Goal: Task Accomplishment & Management: Use online tool/utility

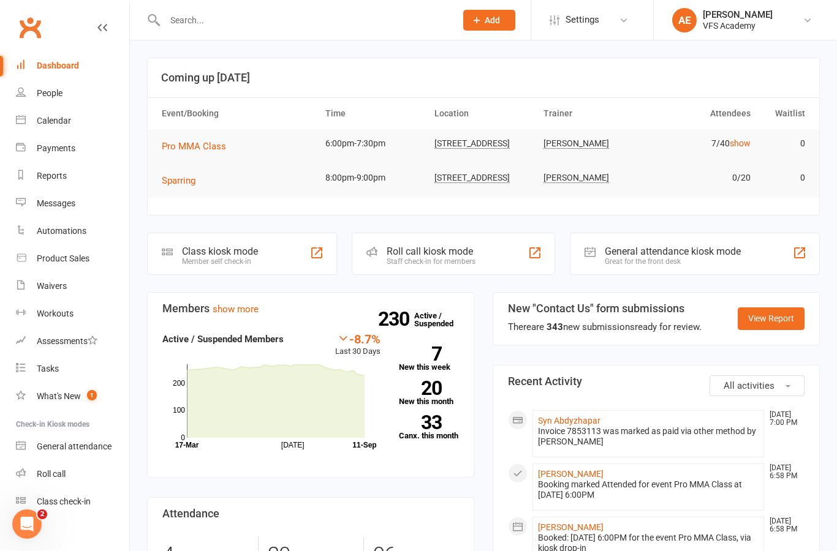
click at [338, 24] on input "text" at bounding box center [304, 20] width 286 height 17
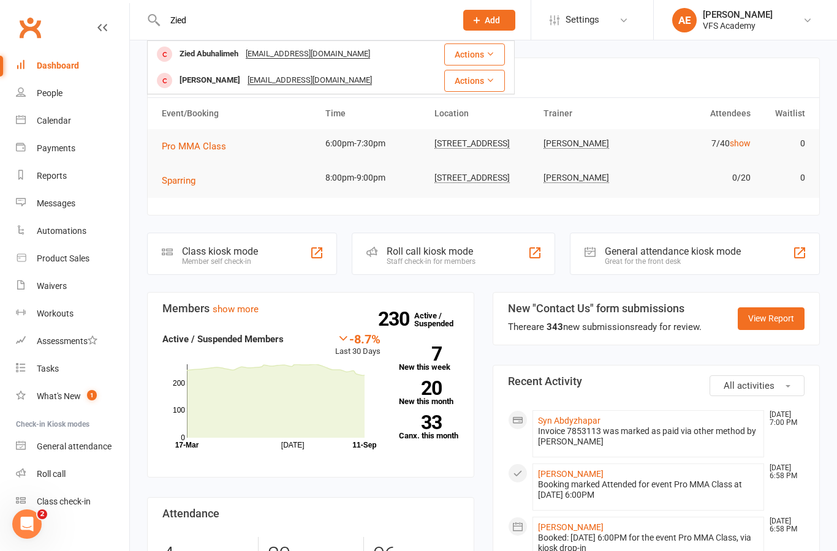
type input "Zied"
click at [374, 51] on div "Zied Abuhalimeh Ziedabuhalimeh@yahoo.com" at bounding box center [288, 54] width 280 height 25
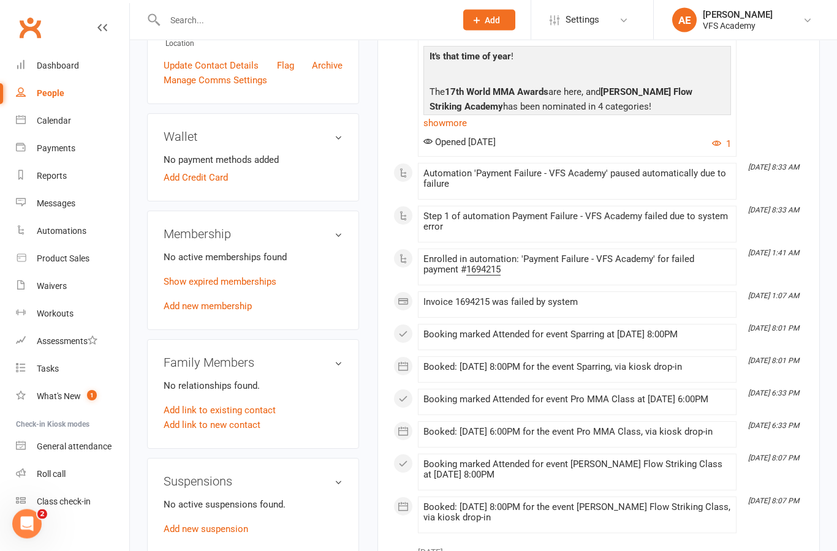
click at [235, 301] on link "Add new membership" at bounding box center [208, 306] width 88 height 11
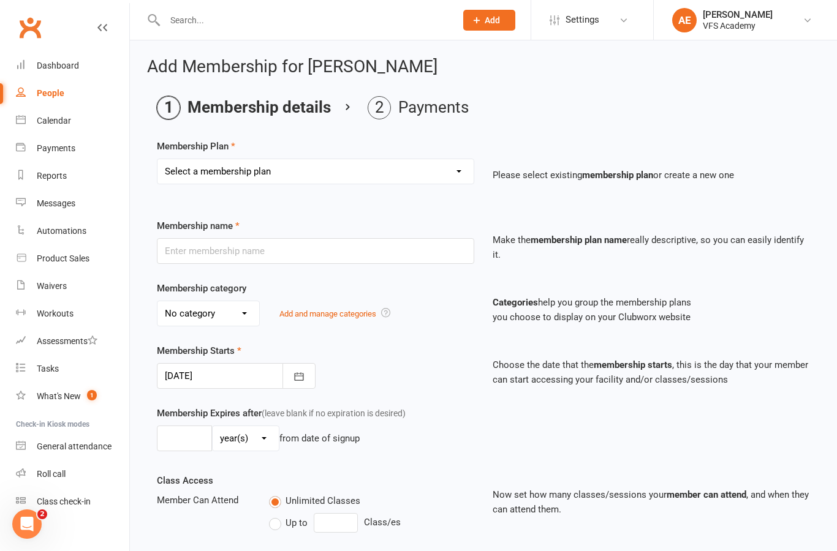
click at [461, 180] on select "Select a membership plan Create new Membership Plan Kid's Monthly Unlimited Kid…" at bounding box center [315, 171] width 316 height 24
select select "7"
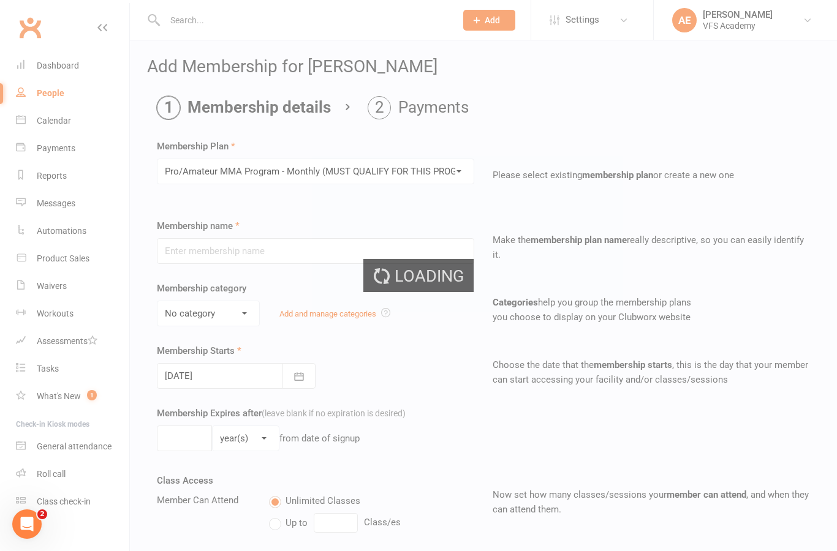
type input "Pro/Amateur MMA Program - Monthly (MUST QUALIFY FOR THIS PROGRAM)"
select select "6"
type input "0"
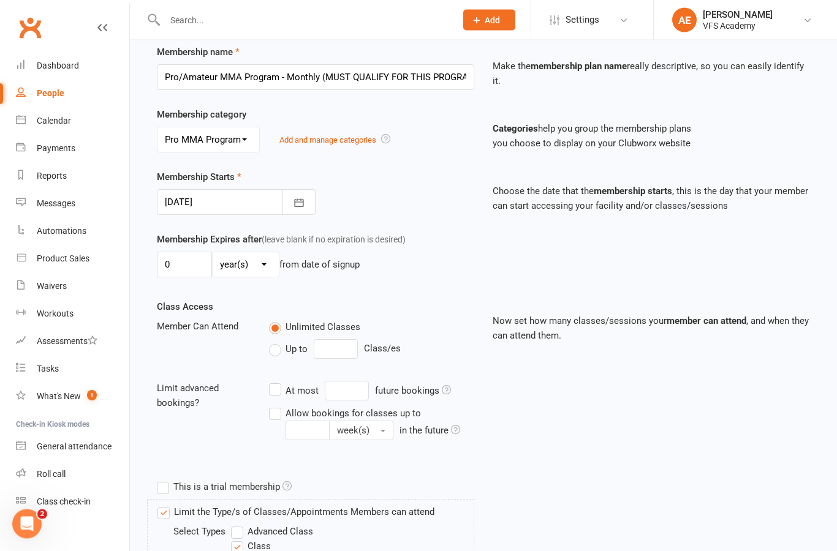
scroll to position [439, 0]
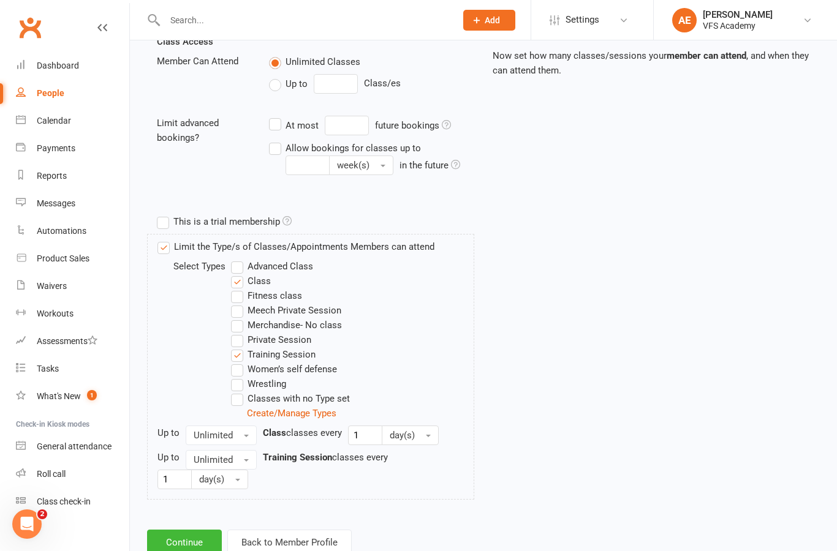
click at [188, 540] on button "Continue" at bounding box center [184, 543] width 75 height 26
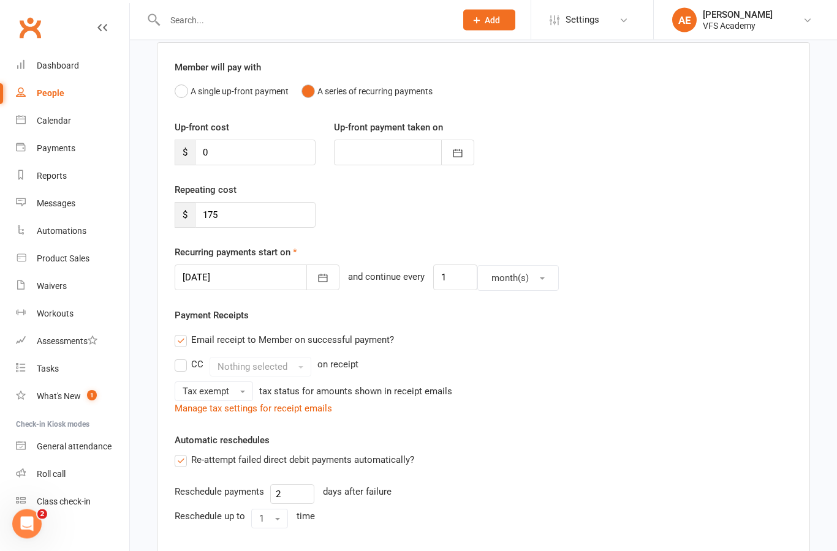
scroll to position [315, 0]
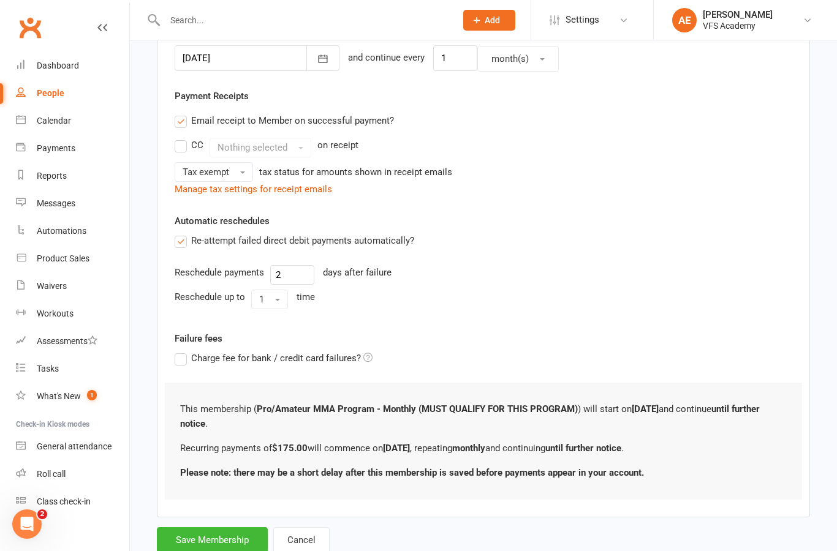
click at [175, 536] on button "Save Membership" at bounding box center [212, 540] width 111 height 26
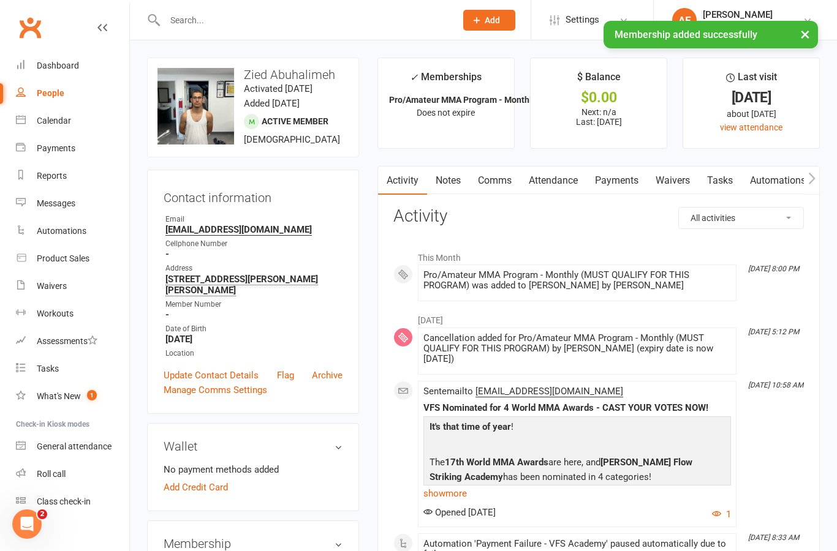
click at [634, 182] on link "Payments" at bounding box center [616, 181] width 61 height 28
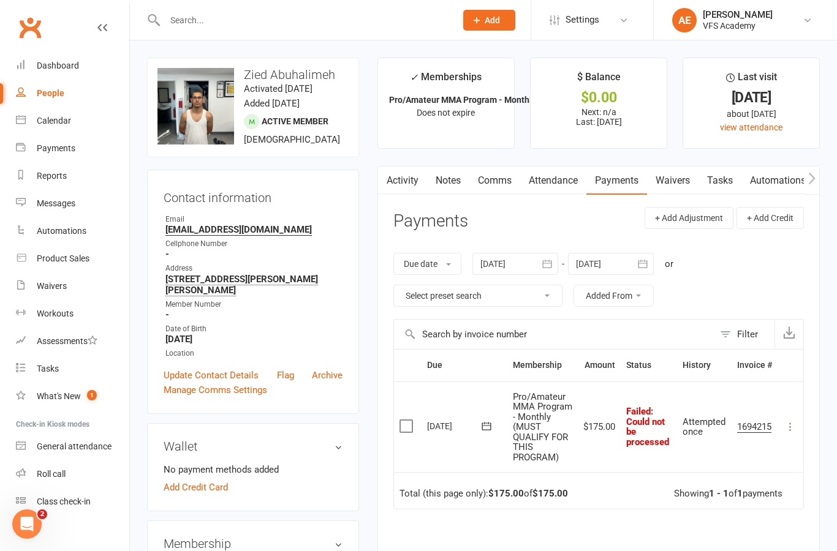
click at [783, 433] on button at bounding box center [790, 426] width 15 height 15
click at [707, 524] on link "Skip" at bounding box center [735, 524] width 121 height 24
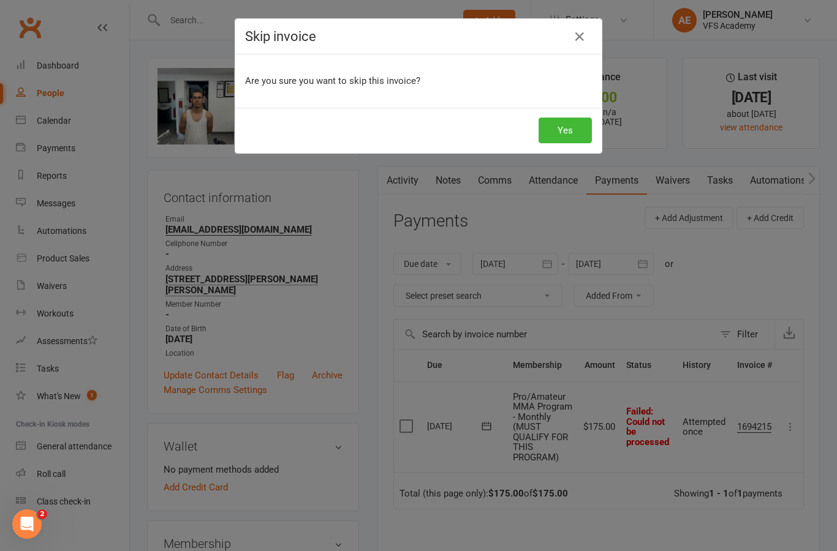
click at [569, 130] on button "Yes" at bounding box center [564, 131] width 53 height 26
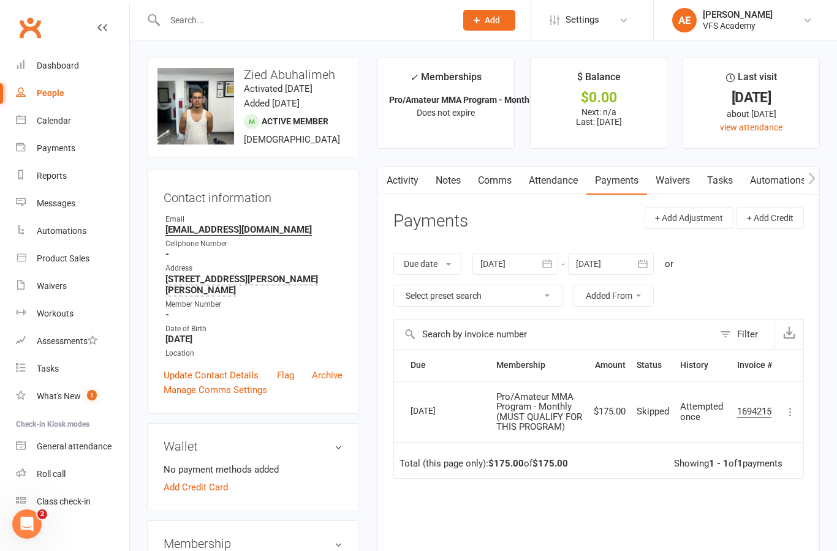
click at [789, 408] on icon at bounding box center [790, 412] width 12 height 12
click at [741, 478] on link "Mark as Paid (Other)" at bounding box center [735, 485] width 121 height 24
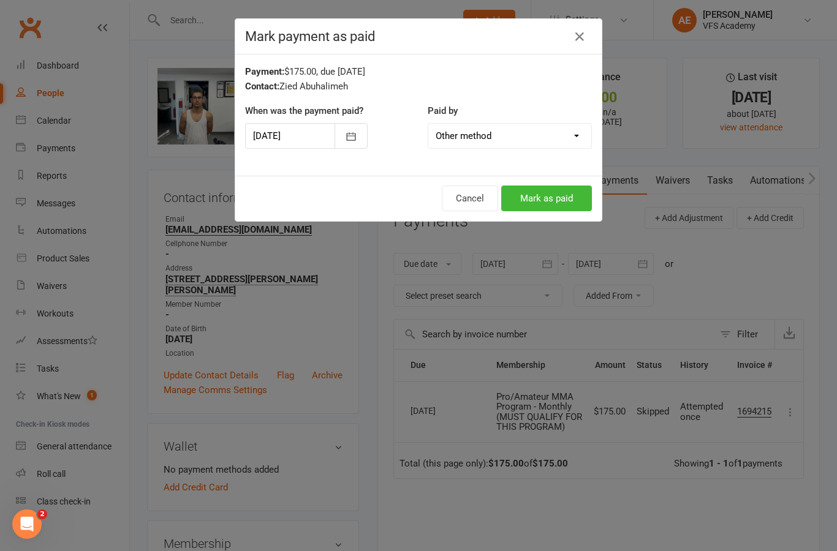
click at [552, 190] on button "Mark as paid" at bounding box center [546, 199] width 91 height 26
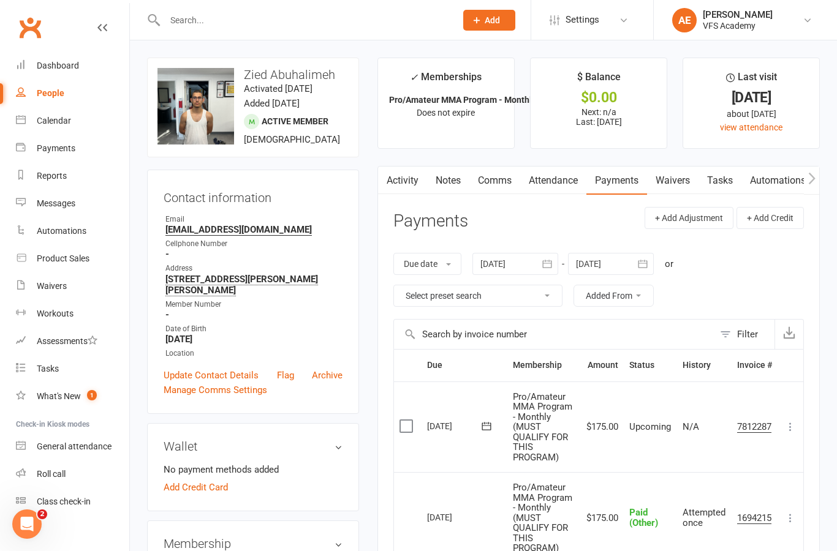
click at [255, 13] on input "text" at bounding box center [304, 20] width 286 height 17
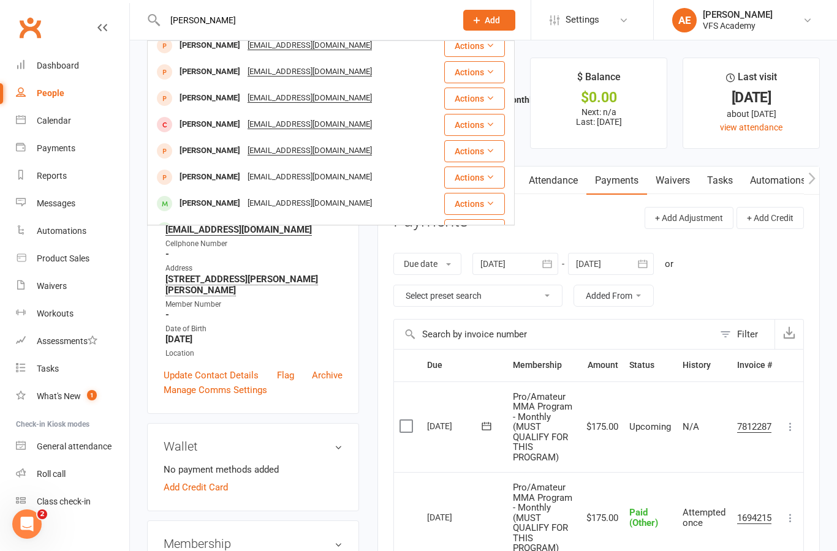
scroll to position [96, 0]
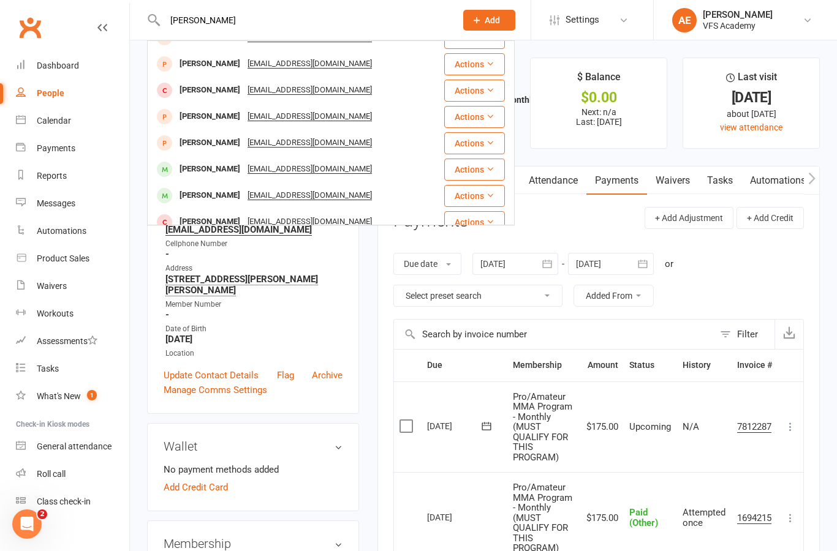
type input "Adrian"
click at [195, 165] on div "Adrian Barriga" at bounding box center [210, 169] width 68 height 18
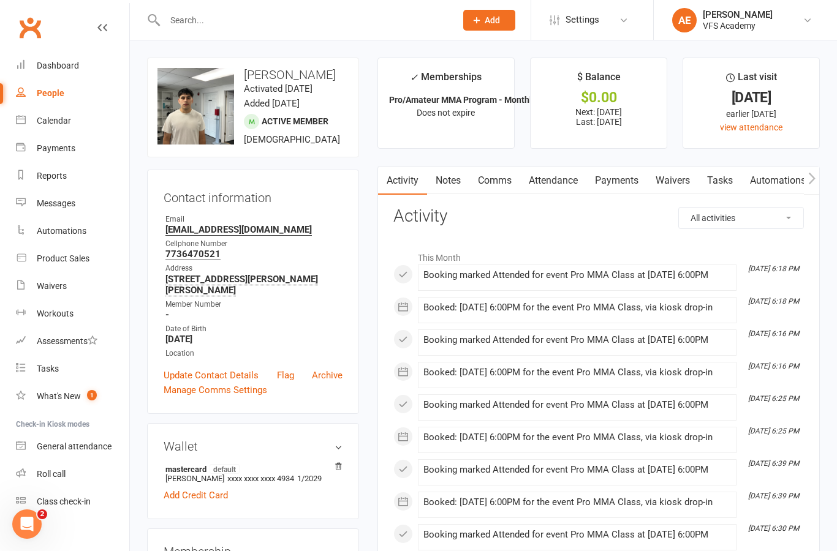
click at [621, 192] on link "Payments" at bounding box center [616, 181] width 61 height 28
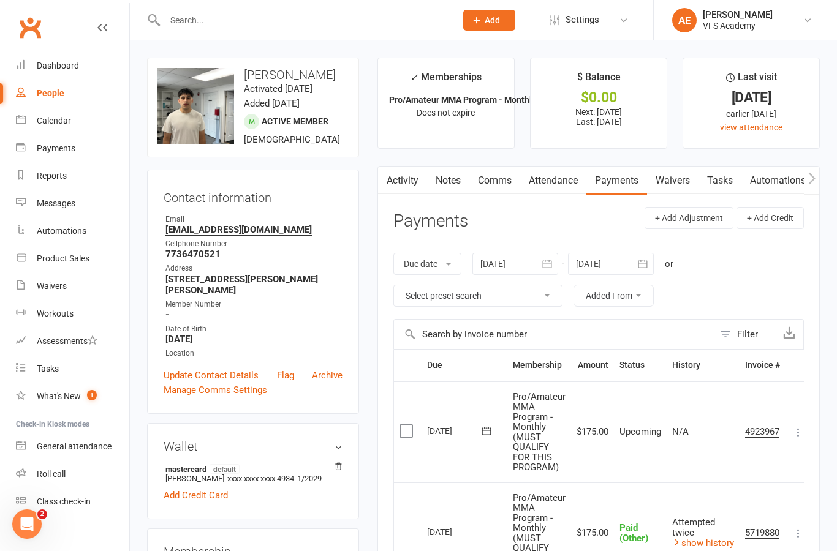
click at [52, 70] on div "Dashboard" at bounding box center [58, 66] width 42 height 10
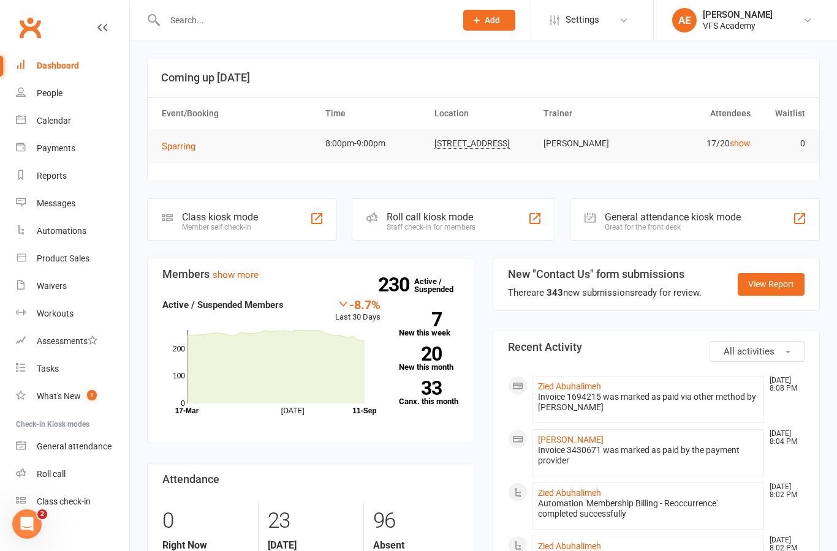
click at [270, 26] on input "text" at bounding box center [304, 20] width 286 height 17
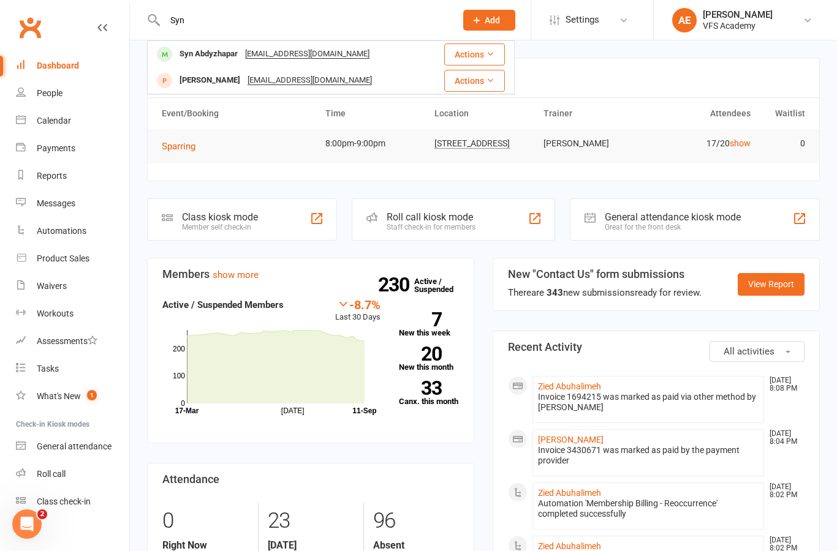
type input "Syn"
click at [429, 60] on div "Actions" at bounding box center [466, 54] width 75 height 22
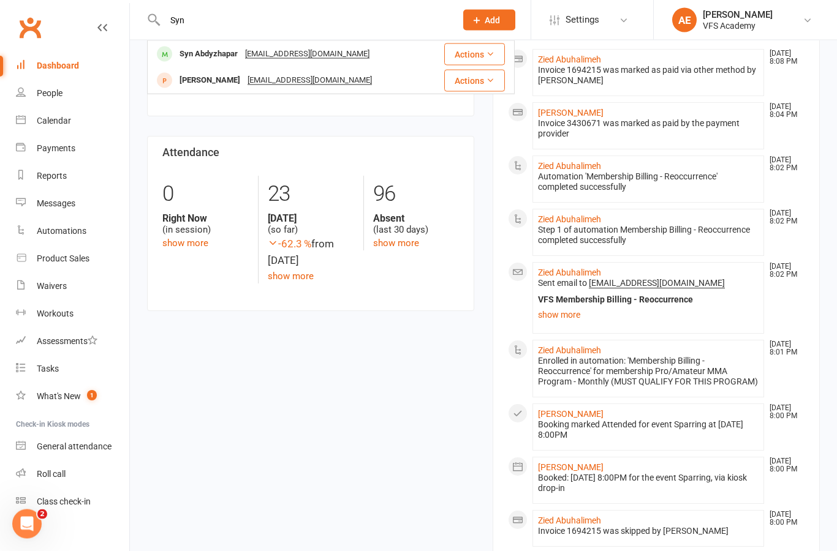
click at [408, 59] on div "Syn Abdyzhapar Syrgak9825@icloud.com" at bounding box center [288, 54] width 280 height 25
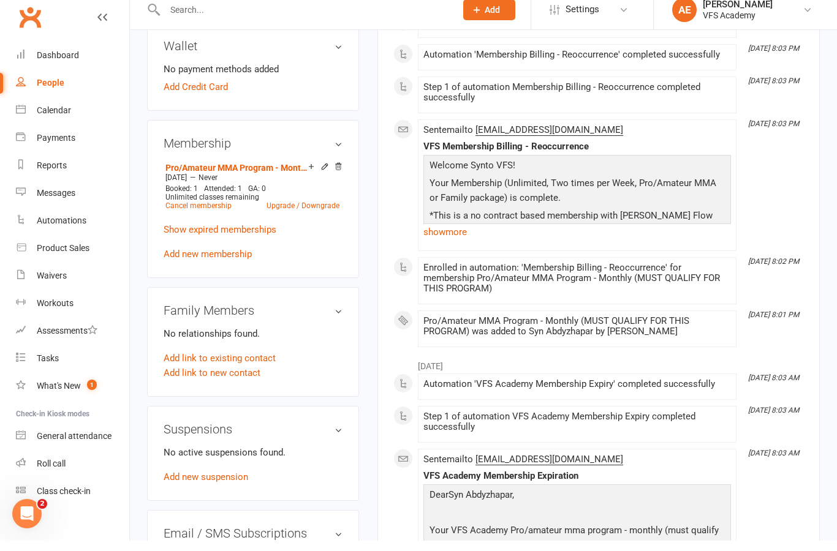
click at [236, 259] on link "Add new membership" at bounding box center [208, 264] width 88 height 11
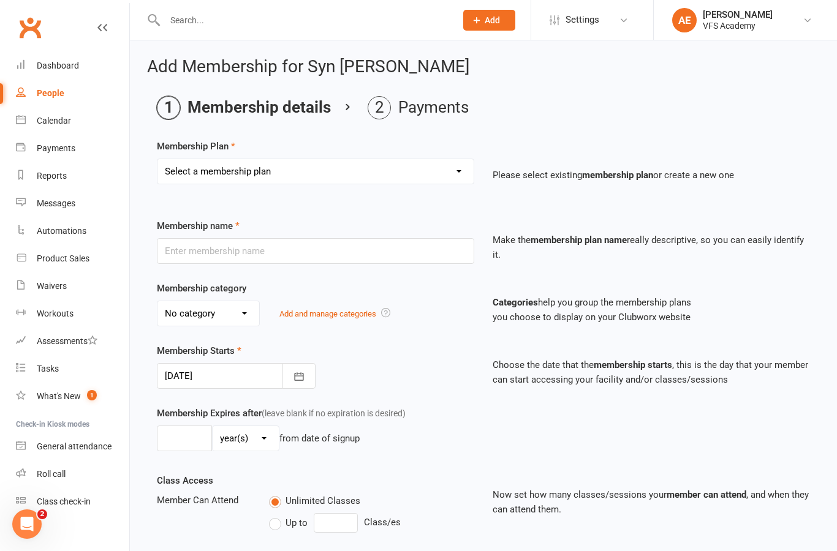
click at [438, 167] on select "Select a membership plan Create new Membership Plan Kid's Monthly Unlimited Kid…" at bounding box center [315, 171] width 316 height 24
select select "24"
type input "Equipment"
select select "4"
type input "1"
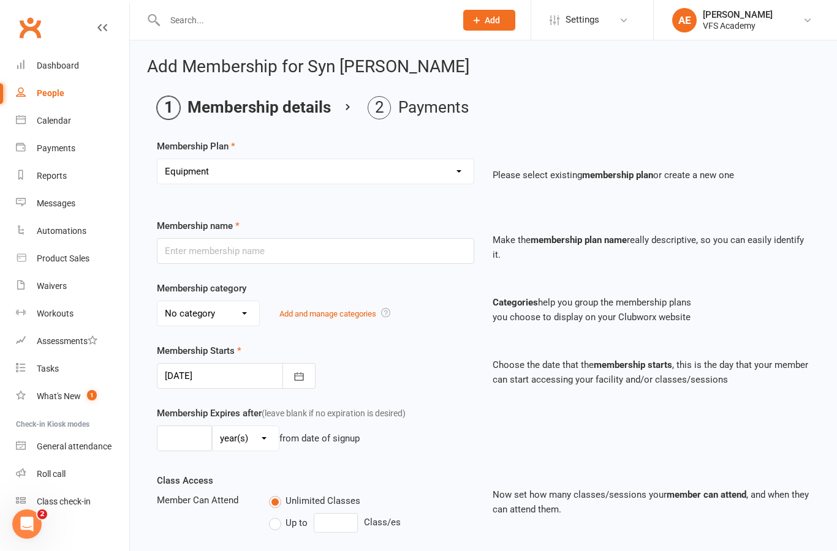
select select "0"
type input "0"
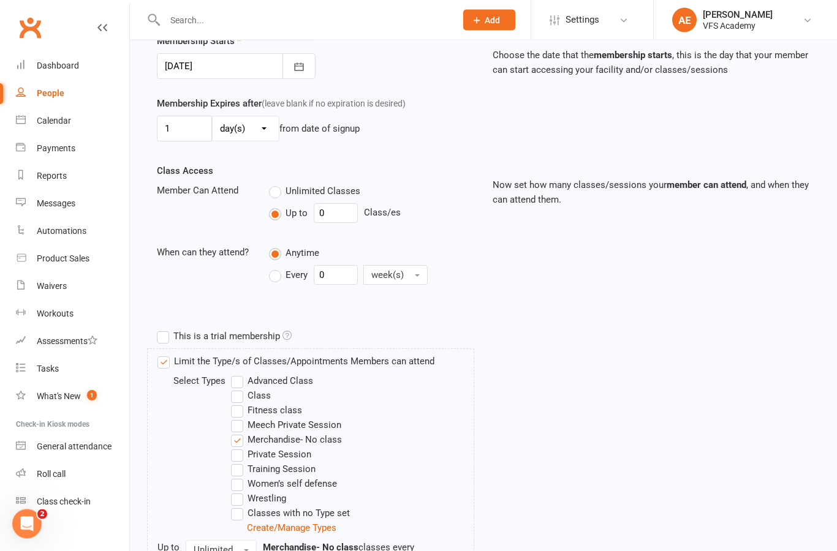
scroll to position [400, 0]
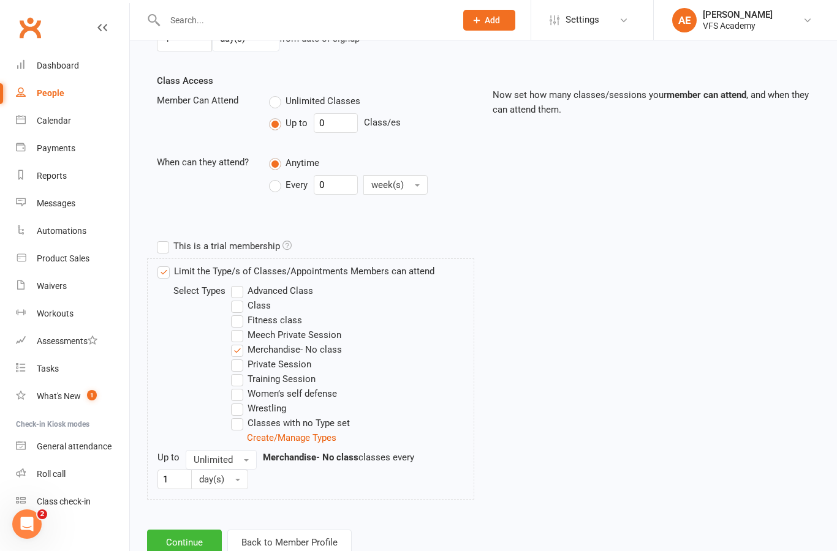
click at [198, 534] on button "Continue" at bounding box center [184, 543] width 75 height 26
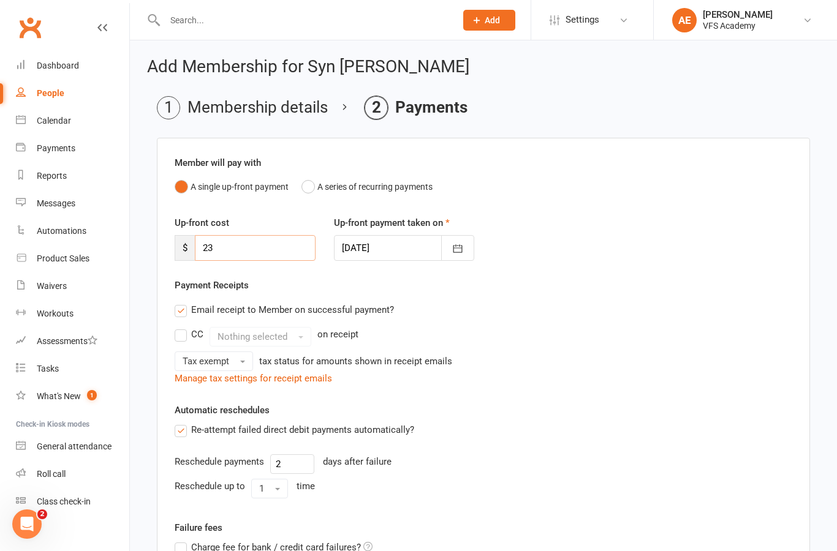
click at [292, 249] on input "23" at bounding box center [255, 248] width 121 height 26
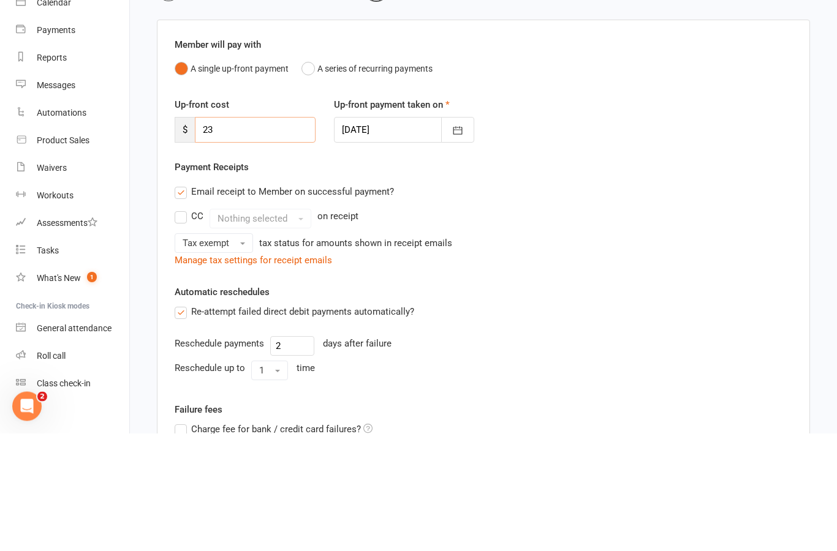
type input "2"
click at [603, 216] on div "Up-front cost $ 91 Up-front payment taken on 11 Sep 2025 September 2025 Sun Mon…" at bounding box center [483, 247] width 636 height 62
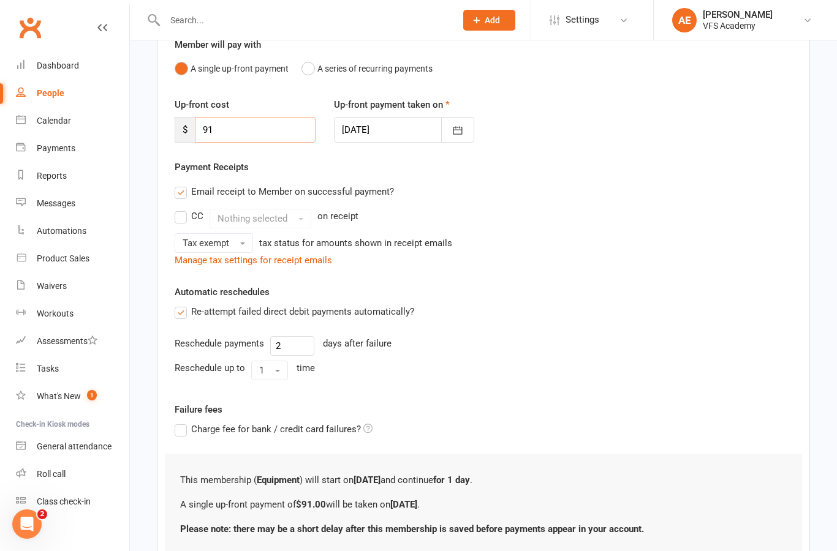
click at [293, 134] on input "91" at bounding box center [255, 130] width 121 height 26
type input "95"
click at [576, 175] on div "Payment Receipts Email receipt to Member on successful payment? CC Nothing sele…" at bounding box center [483, 214] width 617 height 108
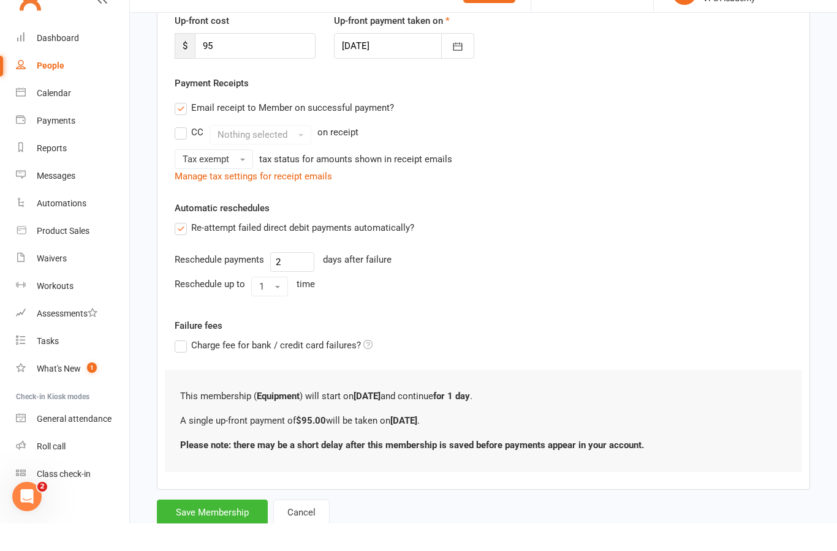
scroll to position [175, 0]
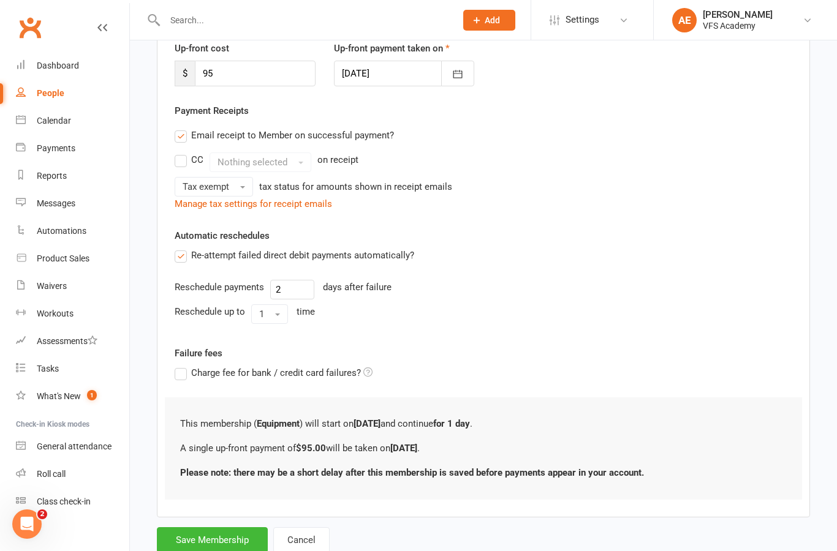
click at [220, 542] on button "Save Membership" at bounding box center [212, 540] width 111 height 26
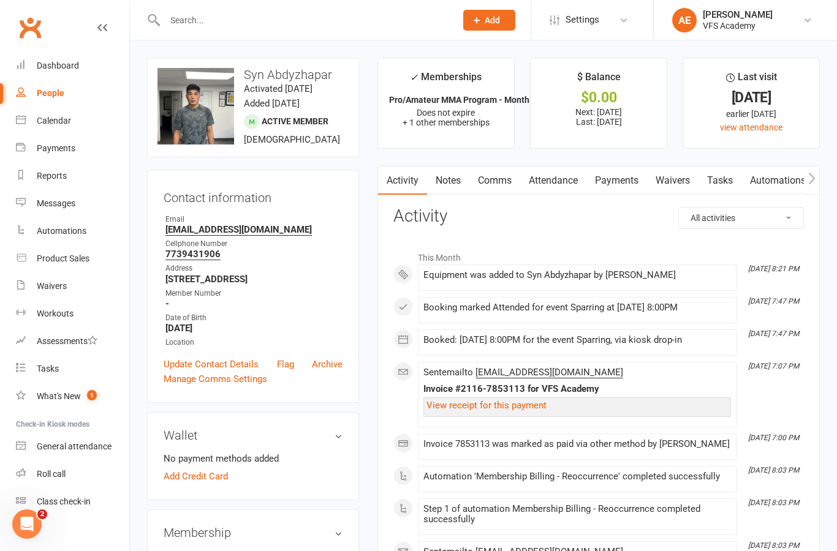
click at [619, 192] on link "Payments" at bounding box center [616, 181] width 61 height 28
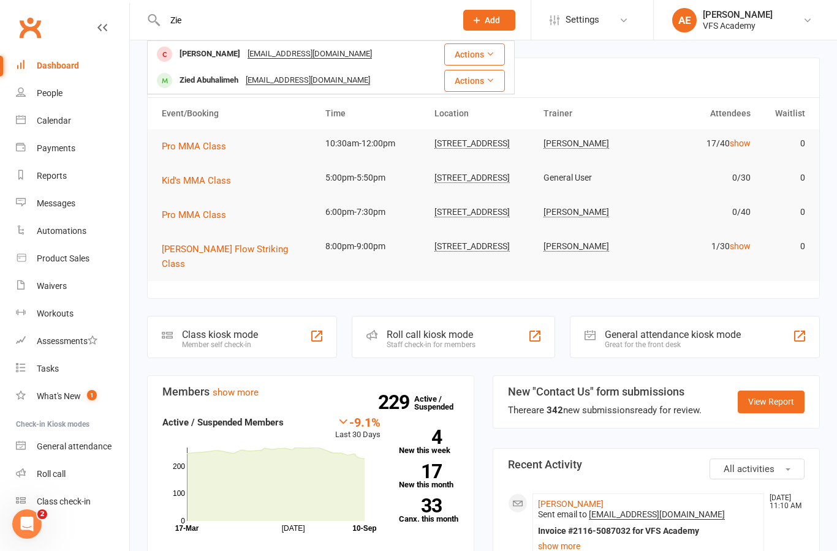
type input "Zie"
click at [389, 88] on div "Zied Abuhalimeh Ziedabuhalimeh@yahoo.com" at bounding box center [288, 80] width 280 height 25
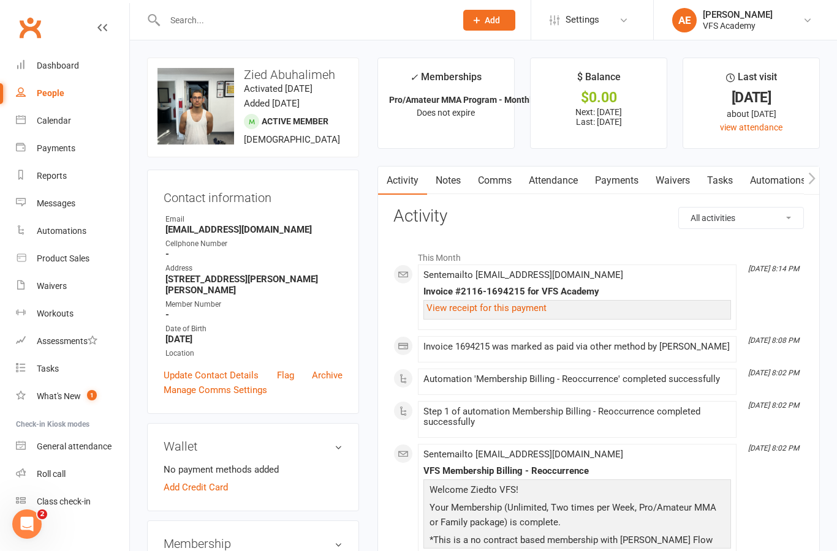
click at [625, 181] on link "Payments" at bounding box center [616, 181] width 61 height 28
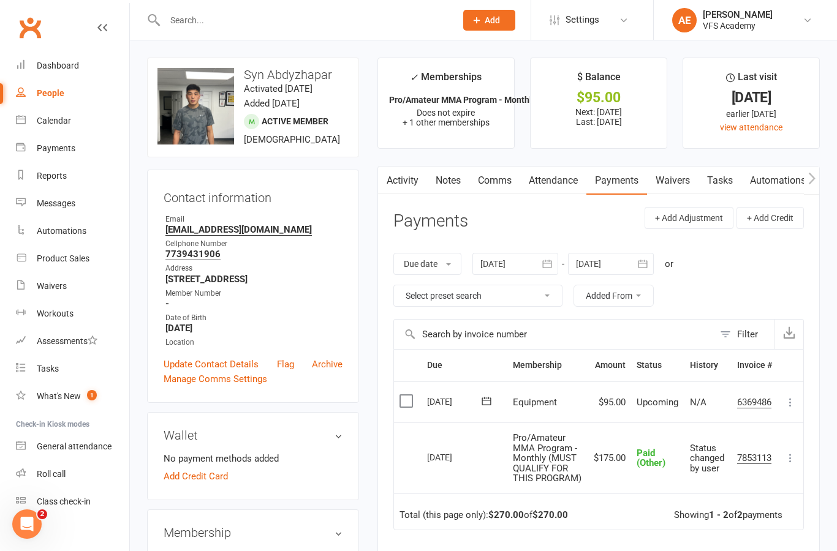
click at [794, 396] on icon at bounding box center [790, 402] width 12 height 12
click at [751, 474] on link "Mark as Paid (Other)" at bounding box center [735, 475] width 121 height 24
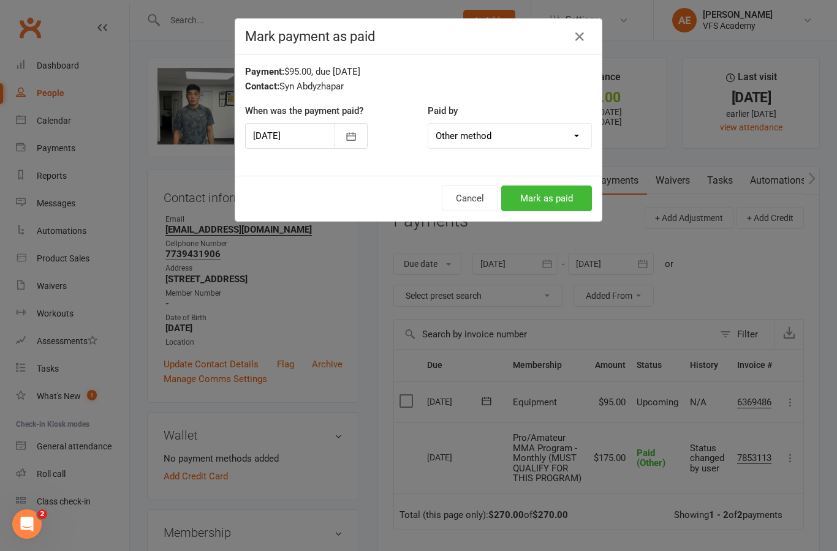
click at [571, 203] on button "Mark as paid" at bounding box center [546, 199] width 91 height 26
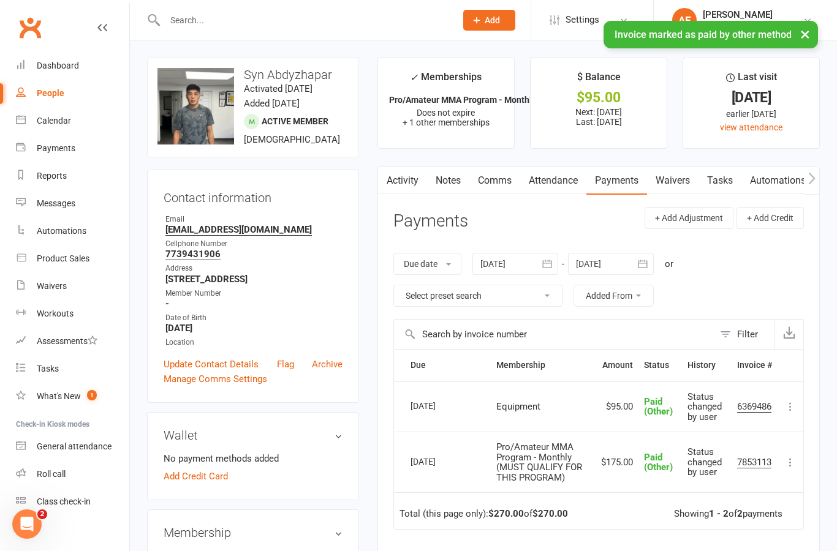
click at [77, 65] on div "Dashboard" at bounding box center [58, 66] width 42 height 10
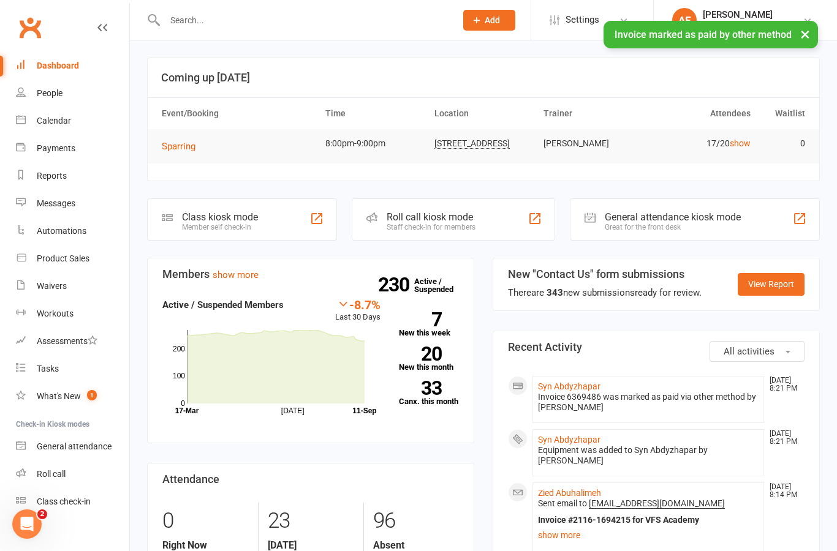
click at [266, 224] on div "Class kiosk mode Member self check-in" at bounding box center [242, 219] width 190 height 42
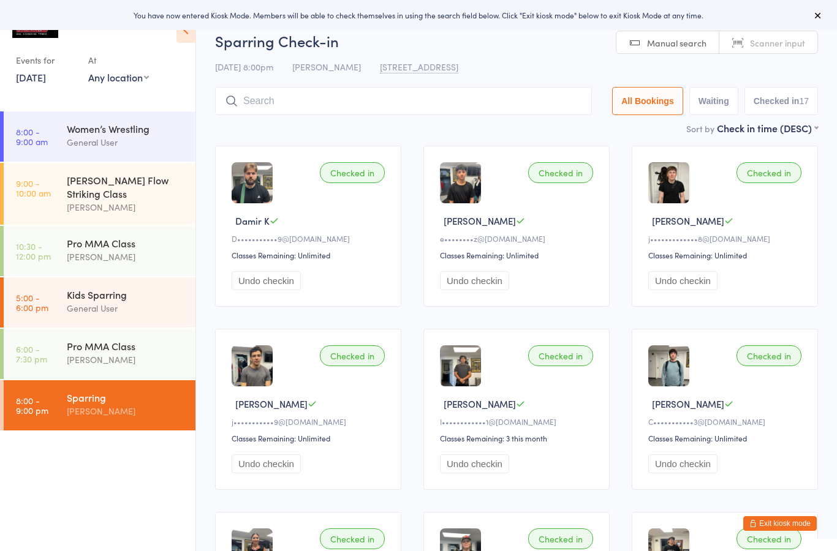
click at [289, 473] on button "Undo checkin" at bounding box center [265, 463] width 69 height 19
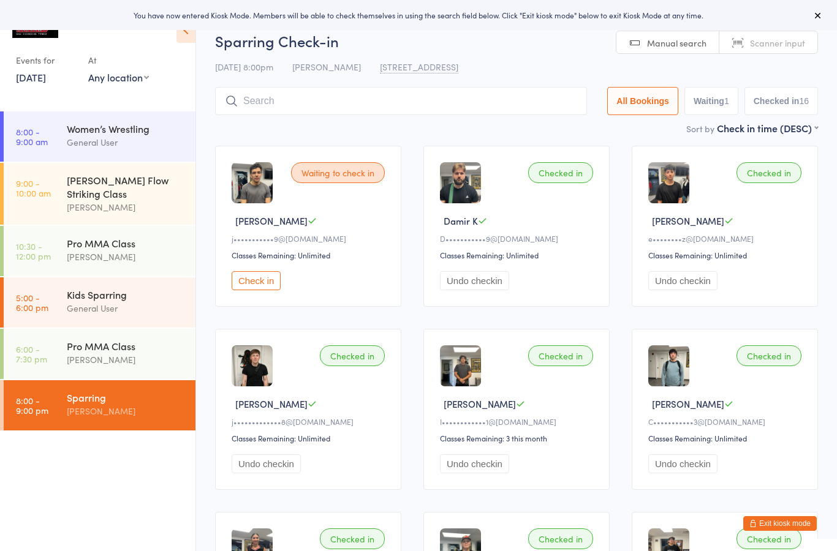
click at [273, 287] on button "Check in" at bounding box center [255, 280] width 49 height 19
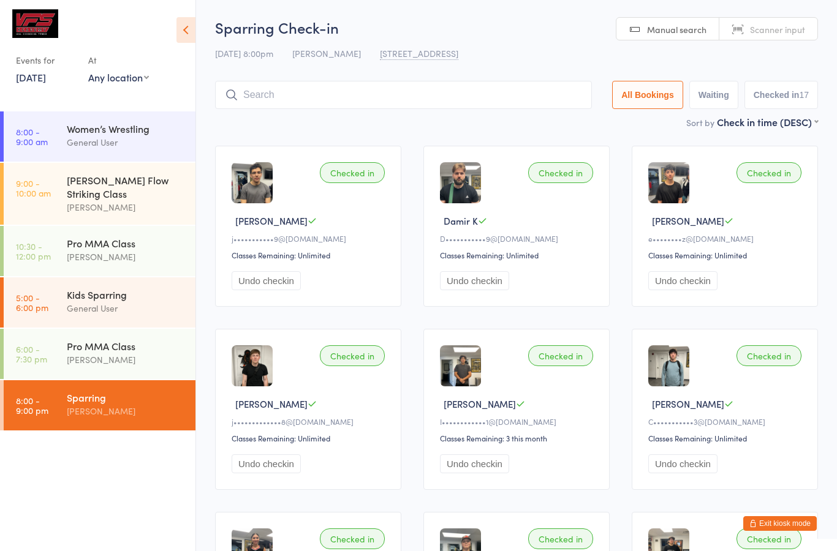
click at [389, 109] on input "search" at bounding box center [403, 95] width 377 height 28
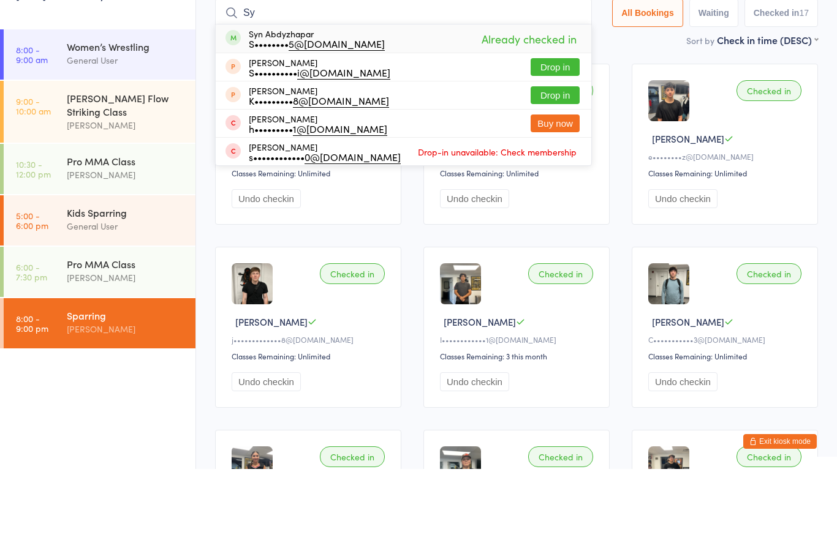
type input "S"
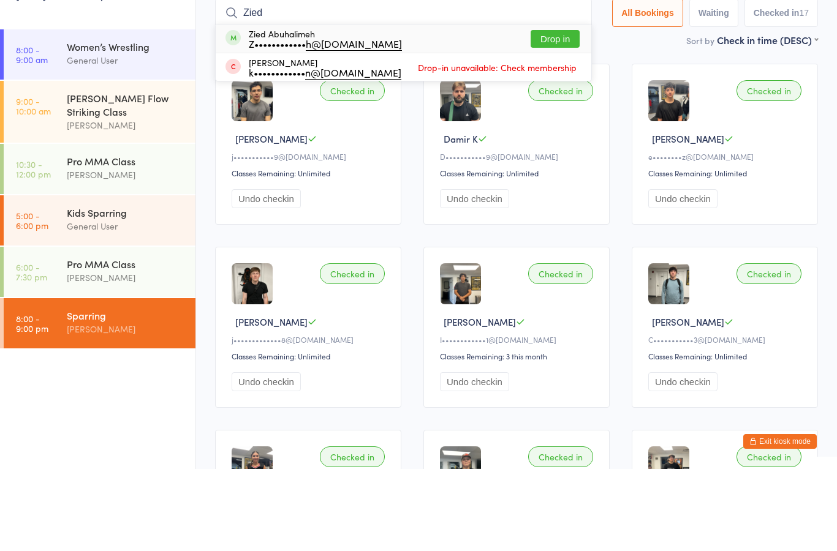
type input "Zied"
click at [547, 112] on button "Drop in" at bounding box center [554, 121] width 49 height 18
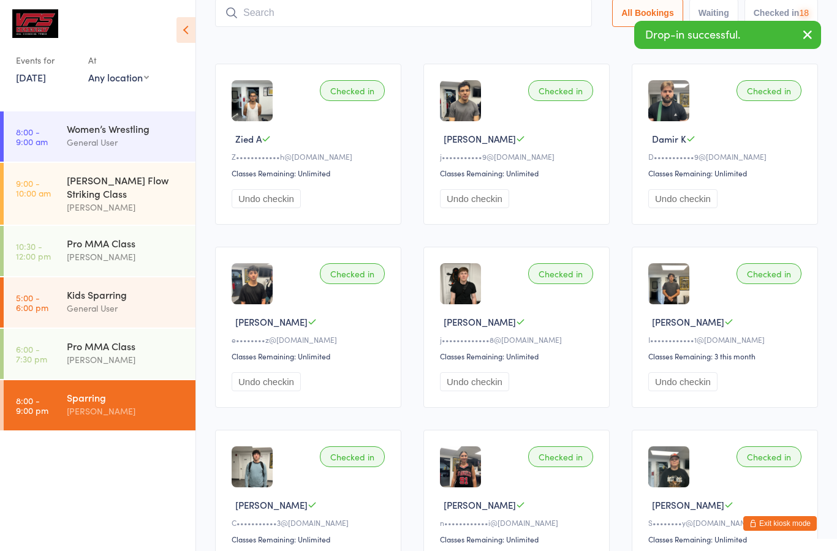
click at [507, 20] on input "search" at bounding box center [403, 13] width 377 height 28
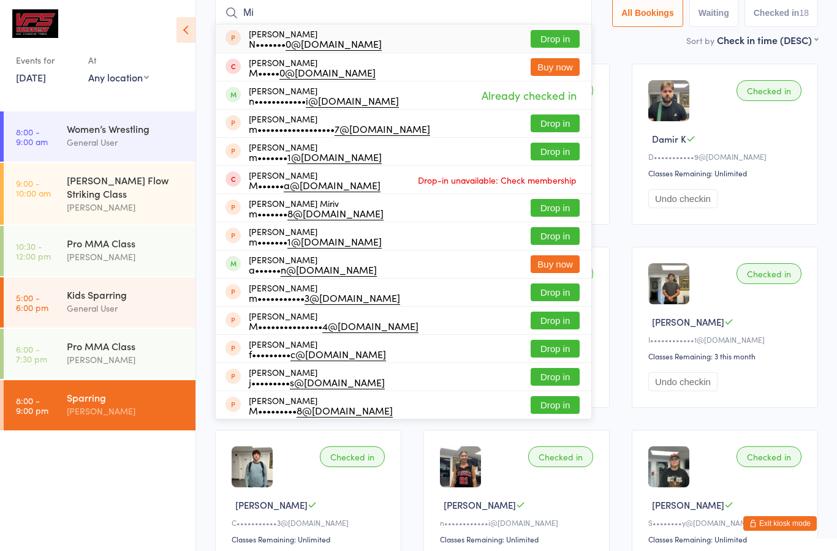
type input "M"
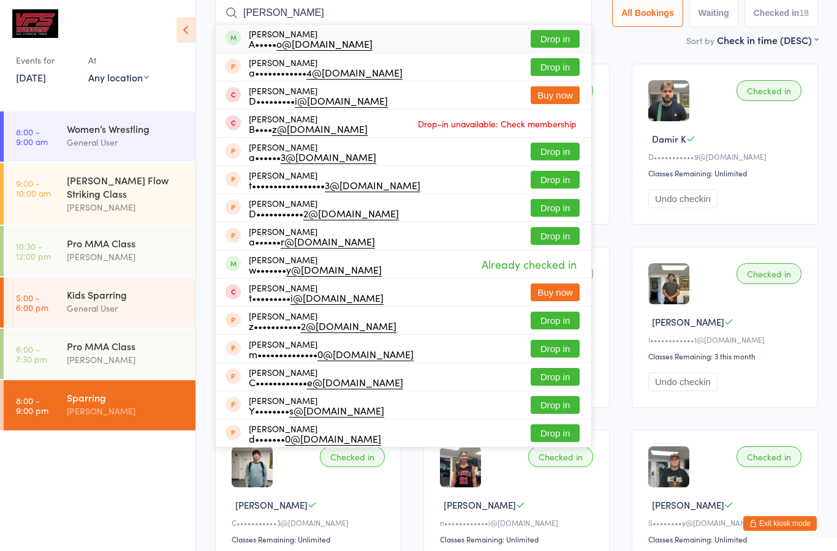
type input "[PERSON_NAME]"
click at [552, 37] on button "Drop in" at bounding box center [554, 39] width 49 height 18
